Goal: Register for event/course

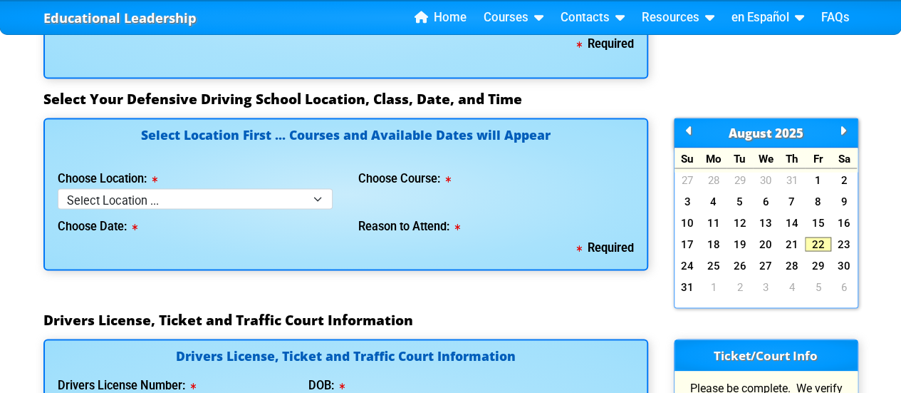
scroll to position [1283, 0]
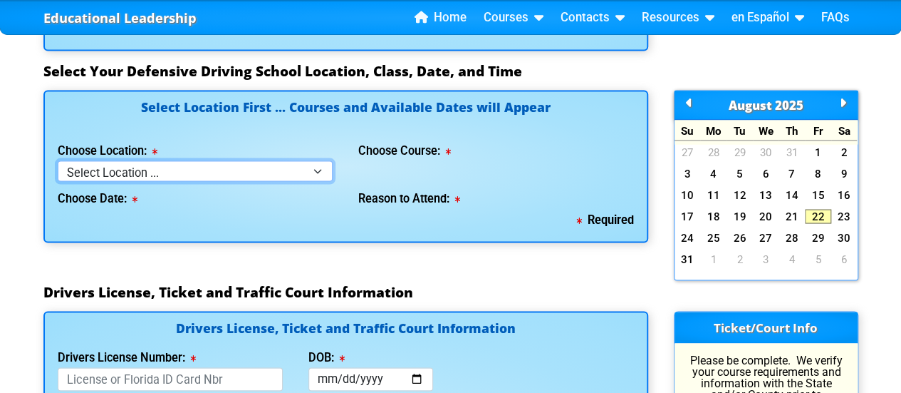
click at [322, 170] on select "Select Location ... Tampa Orlando Kissimmee [GEOGRAPHIC_DATA] - en español [GEO…" at bounding box center [196, 170] width 276 height 21
select select "6"
click at [58, 160] on select "Select Location ... Tampa Orlando Kissimmee [GEOGRAPHIC_DATA] - en español [GEO…" at bounding box center [196, 170] width 276 height 21
select select
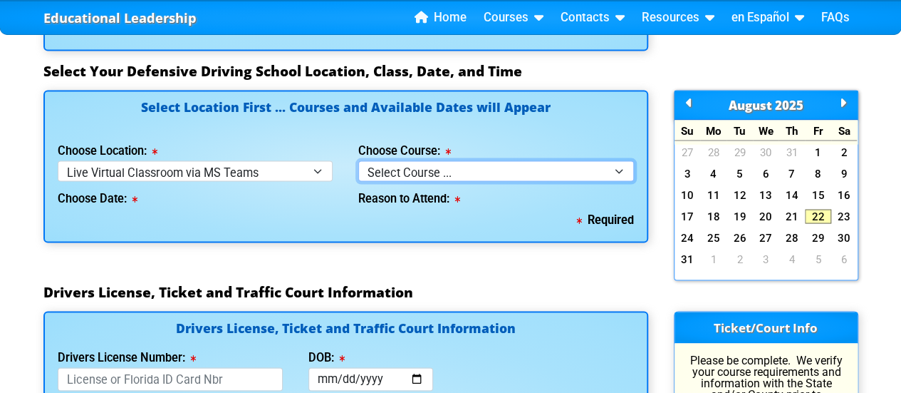
click at [516, 162] on select "Select Course ... 4 Hour Under 25 Class (STOP or Youthful Offender)" at bounding box center [496, 170] width 276 height 21
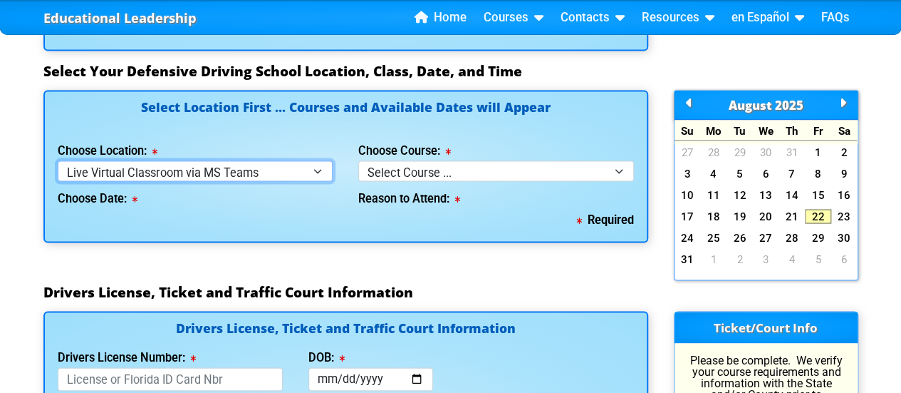
click at [294, 160] on select "Select Location ... Tampa Orlando Kissimmee [GEOGRAPHIC_DATA] - en español [GEO…" at bounding box center [196, 170] width 276 height 21
select select "2"
click at [58, 160] on select "Select Location ... Tampa Orlando Kissimmee [GEOGRAPHIC_DATA] - en español [GEO…" at bounding box center [196, 170] width 276 height 21
select select
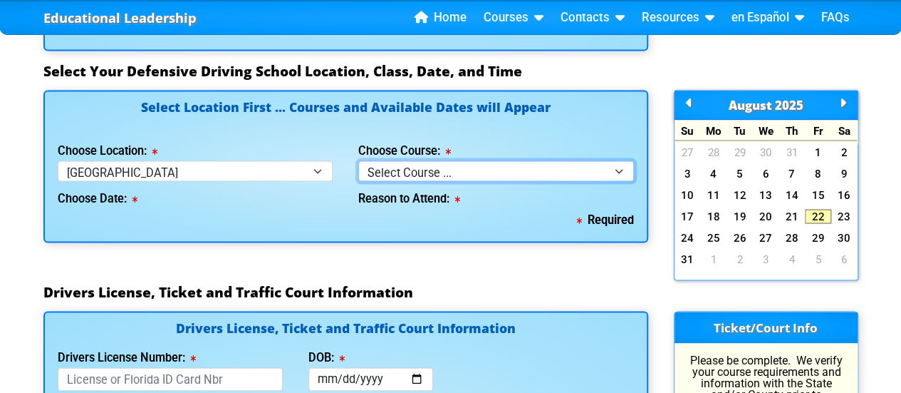
click at [458, 160] on select "Select Course ... 4 Hour BDI Class (Basic Course & TCAC) 4 Hour Under 25 Class …" at bounding box center [496, 170] width 276 height 21
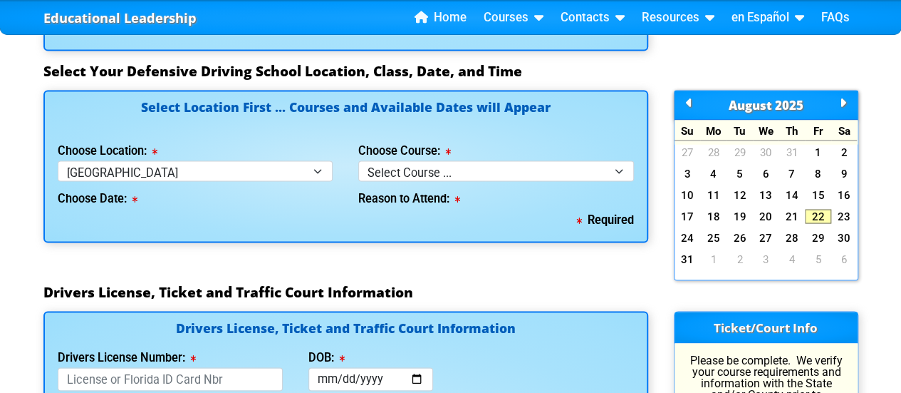
click at [261, 258] on div "Select Location First ... Courses and Available Dates will Appear Choose Locati…" at bounding box center [346, 186] width 631 height 193
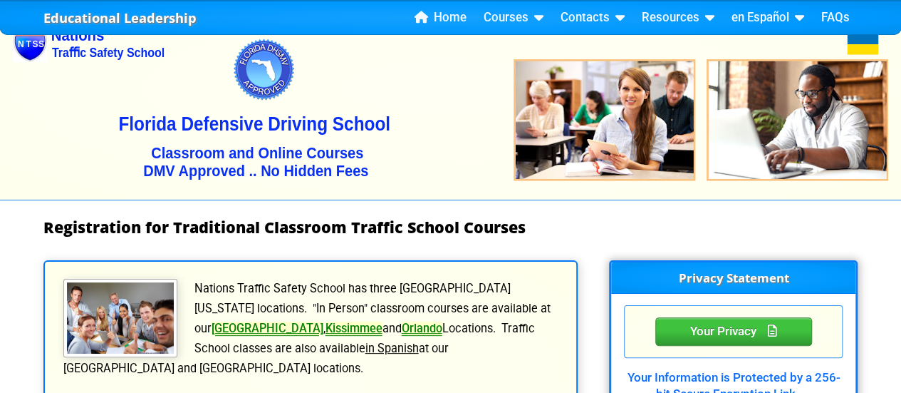
scroll to position [0, 0]
